Goal: Information Seeking & Learning: Find specific page/section

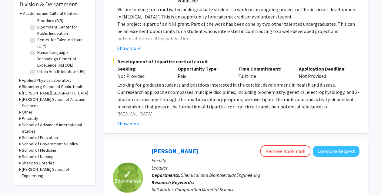
scroll to position [187, 0]
click at [72, 166] on h3 "[PERSON_NAME] School of Engineering" at bounding box center [55, 172] width 67 height 13
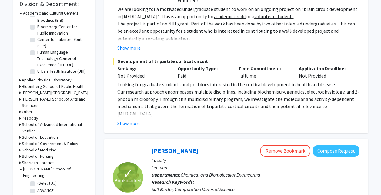
click at [50, 181] on label "(Select All)" at bounding box center [46, 184] width 19 height 6
click at [41, 181] on input "(Select All)" at bounding box center [39, 183] width 4 height 4
checkbox input "true"
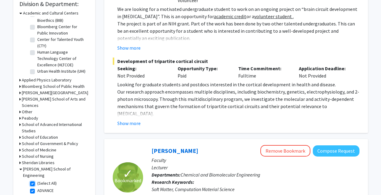
checkbox input "true"
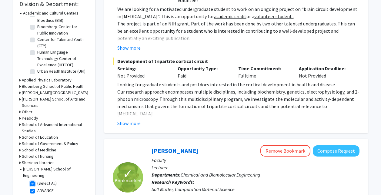
checkbox input "true"
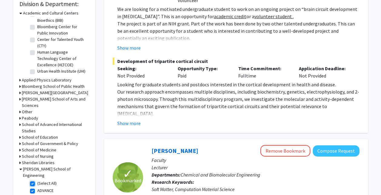
checkbox input "true"
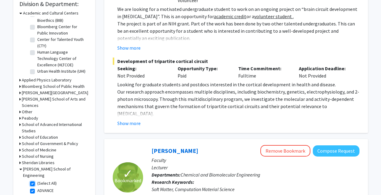
checkbox input "true"
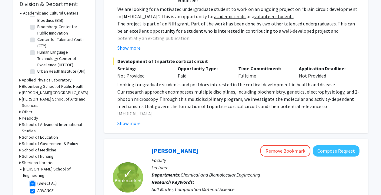
checkbox input "true"
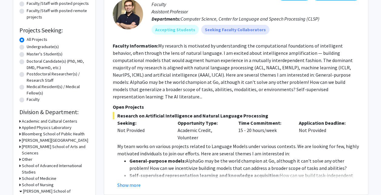
scroll to position [79, 0]
